Goal: Ask a question

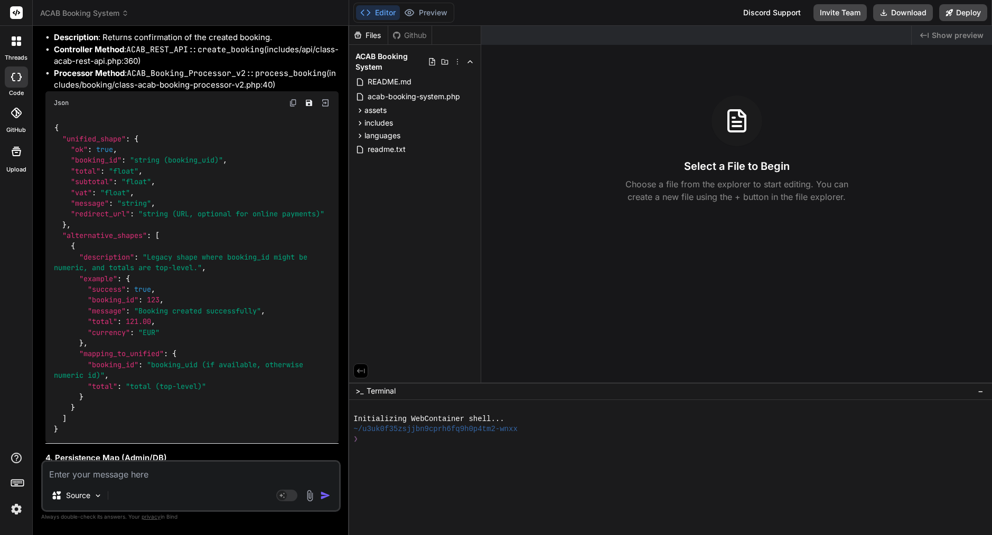
scroll to position [17028, 0]
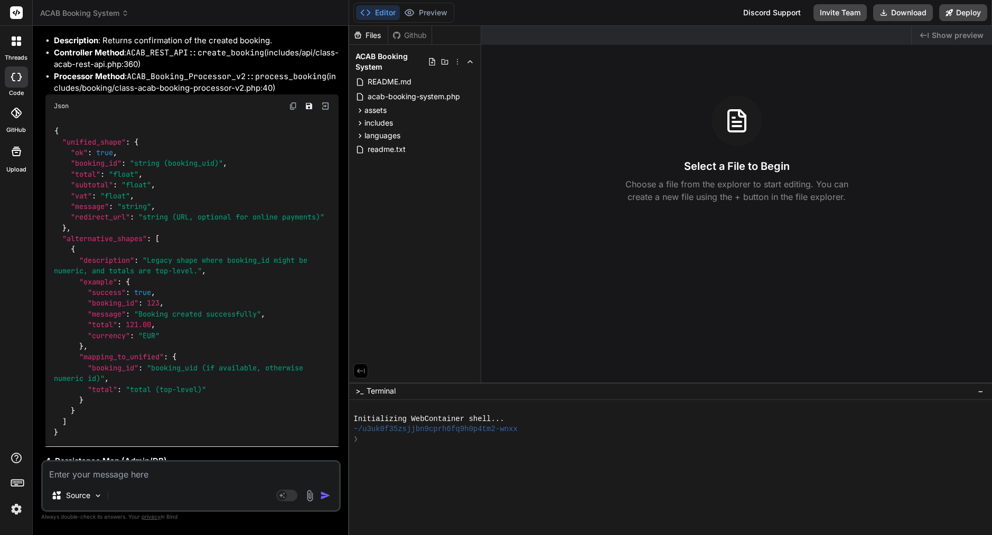
click at [164, 475] on textarea at bounding box center [191, 471] width 296 height 19
type textarea "a"
type textarea "x"
type textarea "ar"
type textarea "x"
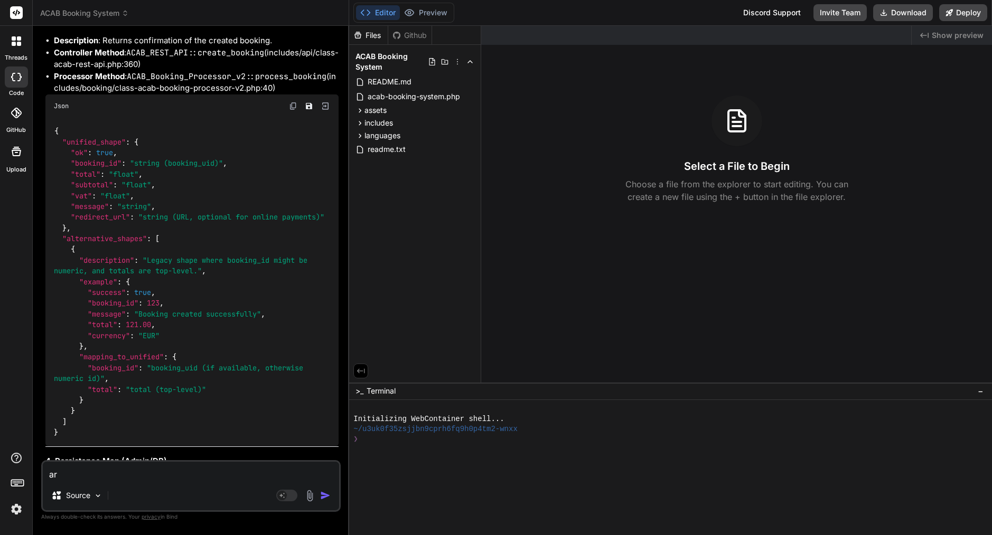
type textarea "are"
type textarea "x"
type textarea "are"
type textarea "x"
type textarea "are y"
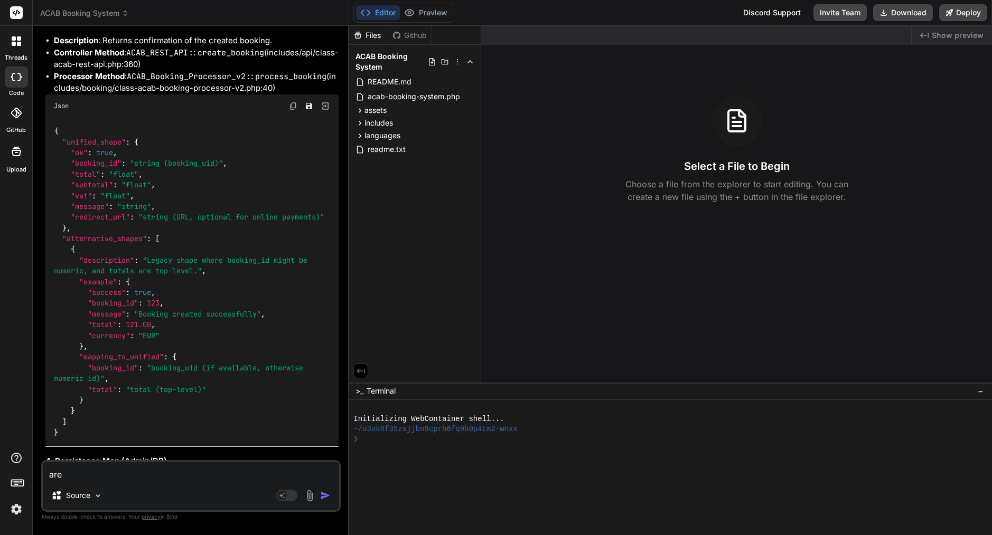
type textarea "x"
type textarea "are yo"
type textarea "x"
type textarea "are you"
type textarea "x"
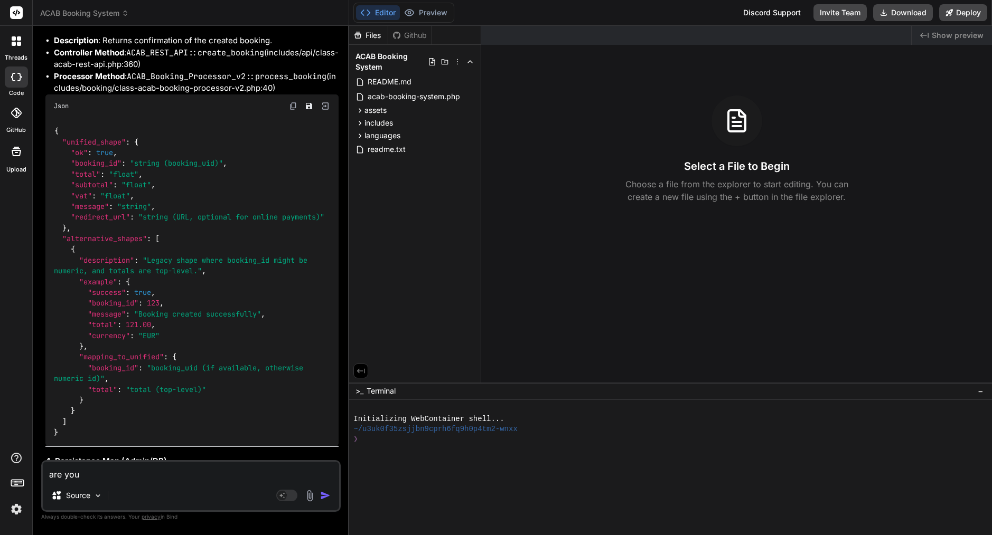
type textarea "are you"
type textarea "x"
type textarea "are you h"
type textarea "x"
type textarea "are you he"
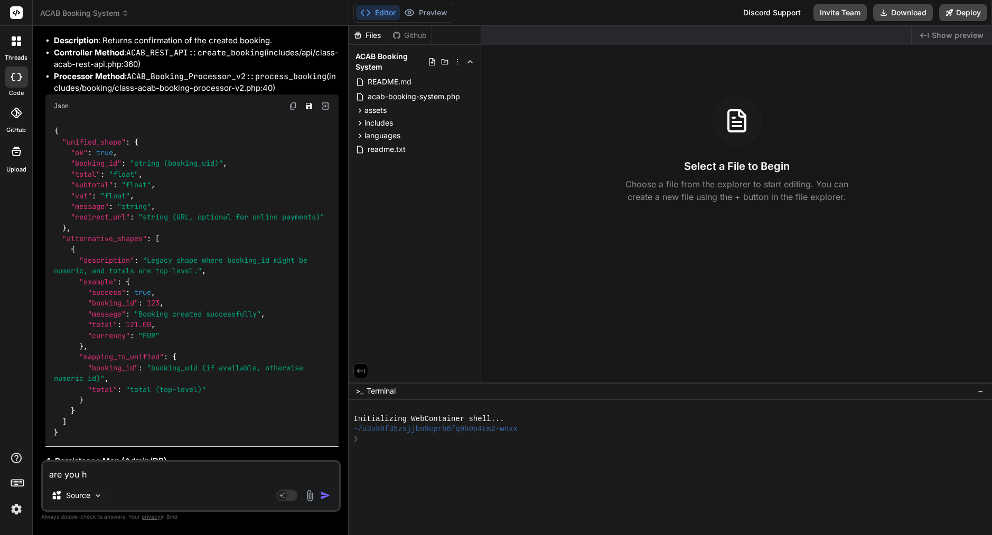
type textarea "x"
type textarea "are you her"
type textarea "x"
type textarea "are you here"
type textarea "x"
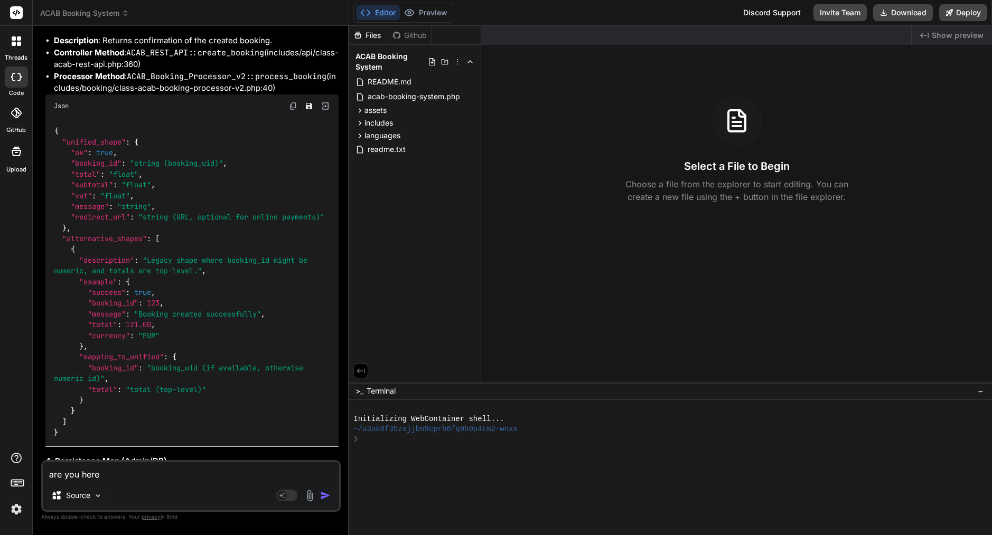
type textarea "are you here?"
type textarea "x"
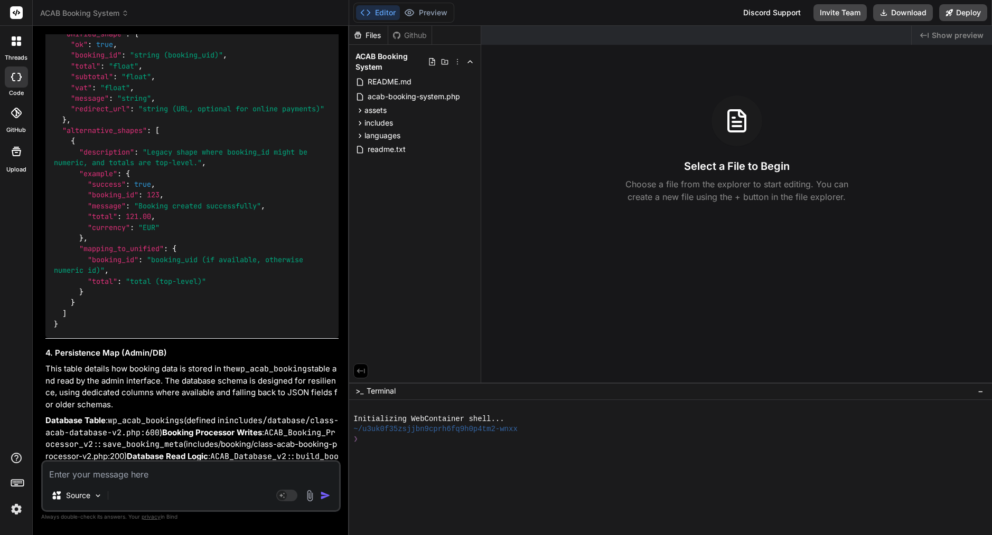
scroll to position [0, 0]
type textarea "x"
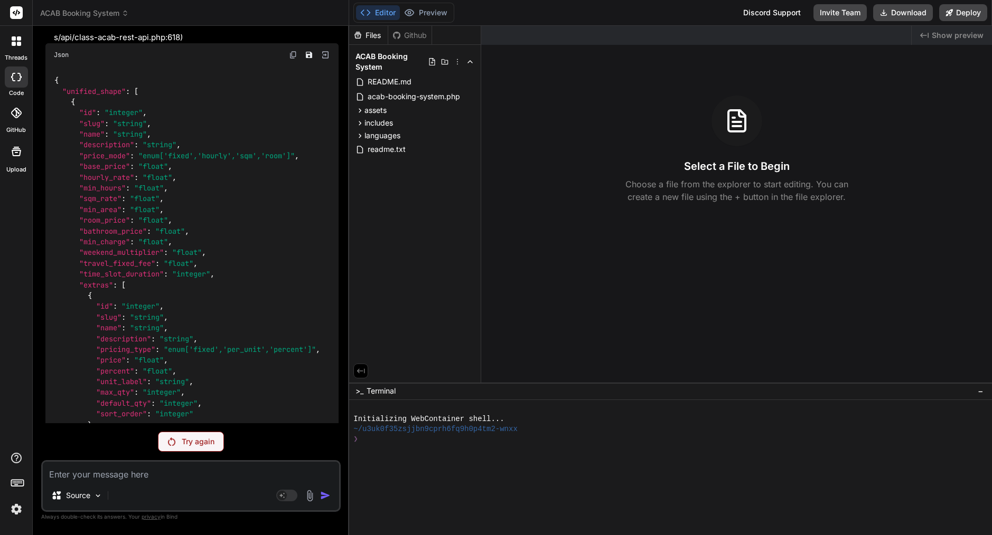
scroll to position [15878, 0]
